Goal: Task Accomplishment & Management: Check status

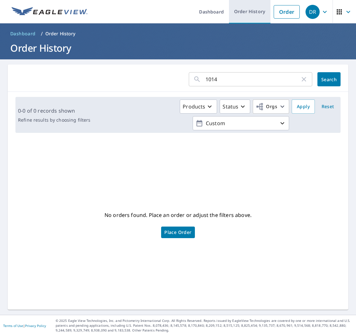
click at [247, 15] on link "Order History" at bounding box center [249, 11] width 41 height 23
click at [241, 14] on link "Order History" at bounding box center [249, 11] width 41 height 23
click at [249, 12] on link "Order History" at bounding box center [249, 11] width 41 height 23
click at [304, 81] on icon "button" at bounding box center [303, 79] width 4 height 4
click at [243, 12] on link "Order History" at bounding box center [249, 11] width 41 height 23
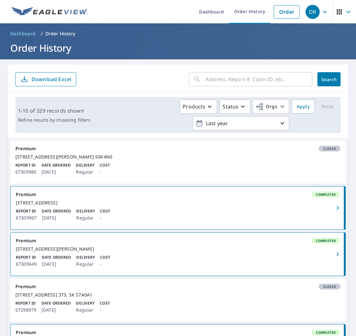
scroll to position [4, 0]
